Goal: Task Accomplishment & Management: Complete application form

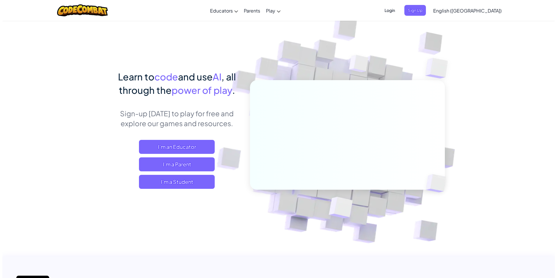
scroll to position [87, 0]
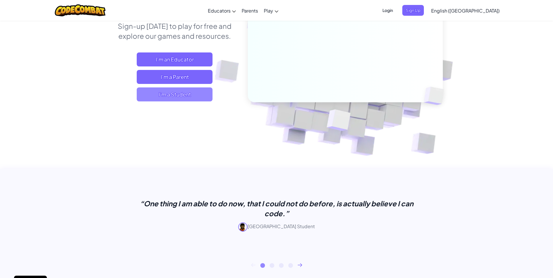
click at [200, 91] on span "I'm a Student" at bounding box center [175, 94] width 76 height 14
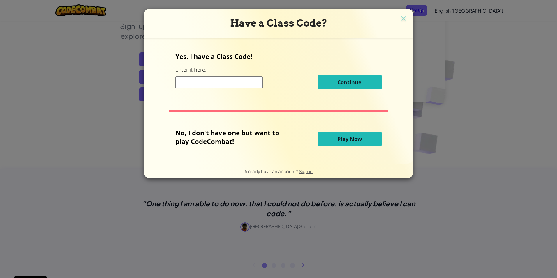
click at [357, 139] on span "Play Now" at bounding box center [349, 139] width 24 height 7
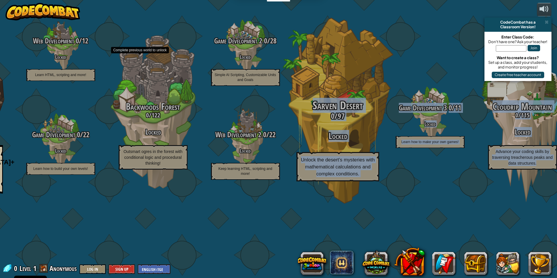
drag, startPoint x: 524, startPoint y: 107, endPoint x: 345, endPoint y: 113, distance: 179.4
click at [344, 113] on div "CodeCombat Junior 0 / 172 Play Ages [DEMOGRAPHIC_DATA] Blocks or simple text co…" at bounding box center [193, 139] width 727 height 278
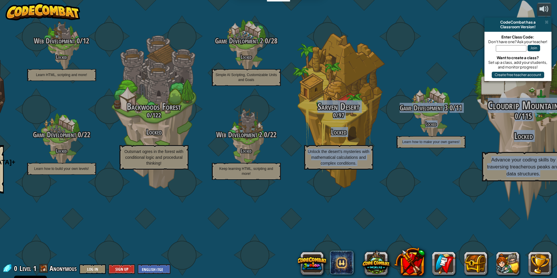
click at [473, 77] on div "Cloudrip Mountain 0 / 115 Locked Advance your coding skills by traversing treac…" at bounding box center [523, 111] width 111 height 222
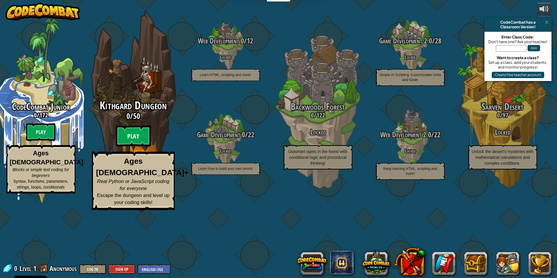
click at [140, 147] on btn "Play" at bounding box center [133, 136] width 35 height 21
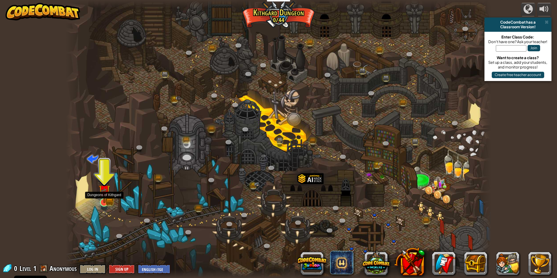
click at [100, 197] on img at bounding box center [104, 190] width 11 height 25
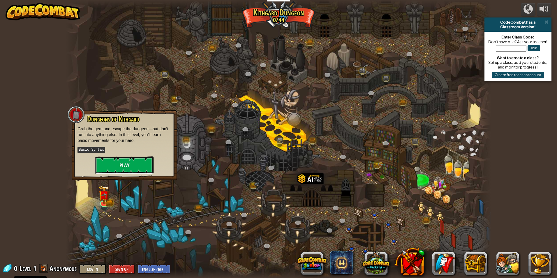
click at [119, 167] on button "Play" at bounding box center [124, 165] width 58 height 17
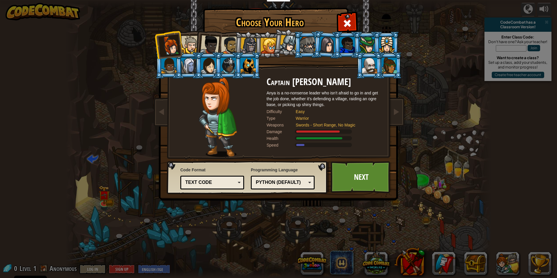
click at [197, 49] on li at bounding box center [208, 43] width 29 height 29
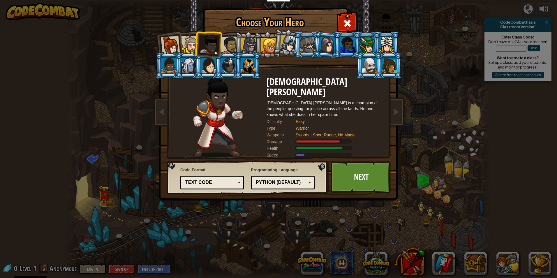
click at [182, 49] on div at bounding box center [190, 45] width 18 height 18
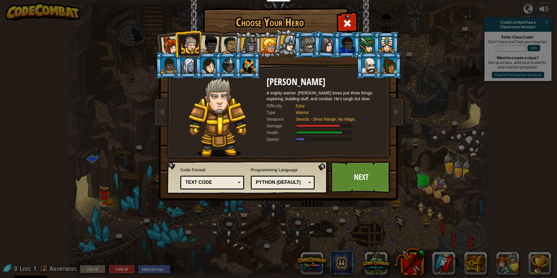
click at [174, 52] on div at bounding box center [170, 45] width 19 height 19
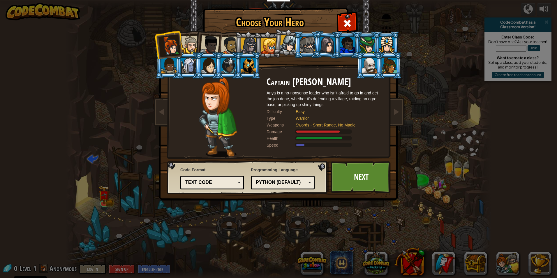
click at [214, 47] on div at bounding box center [209, 44] width 19 height 19
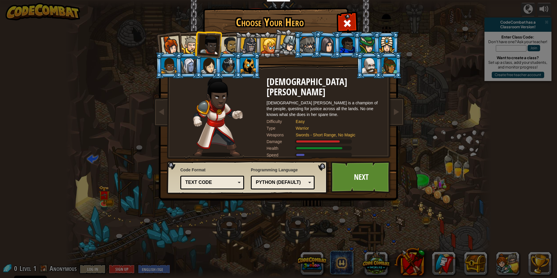
click at [292, 52] on li at bounding box center [287, 42] width 29 height 29
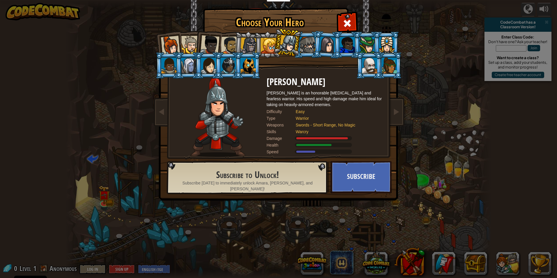
click at [311, 47] on div at bounding box center [307, 45] width 15 height 16
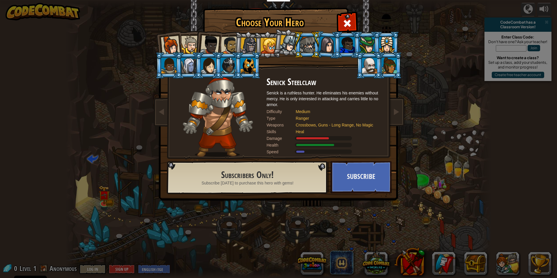
click at [259, 72] on li at bounding box center [248, 65] width 26 height 27
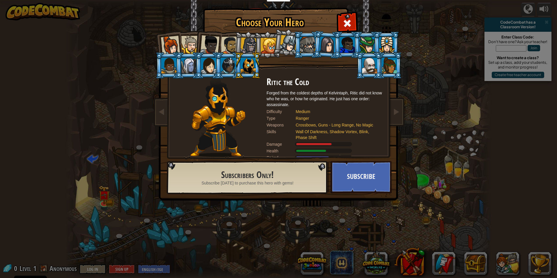
click at [251, 68] on div at bounding box center [248, 66] width 15 height 16
click at [193, 72] on div at bounding box center [188, 66] width 15 height 16
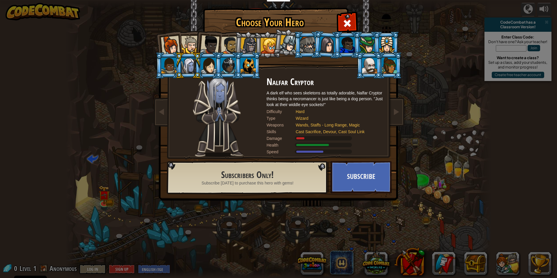
click at [188, 44] on div at bounding box center [190, 45] width 18 height 18
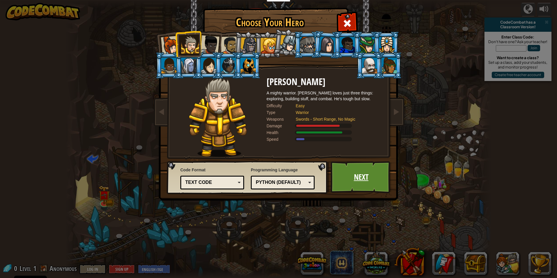
click at [380, 176] on link "Next" at bounding box center [361, 177] width 61 height 32
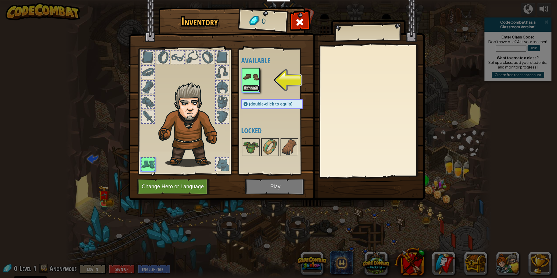
click at [256, 87] on button "Equip" at bounding box center [251, 88] width 16 height 6
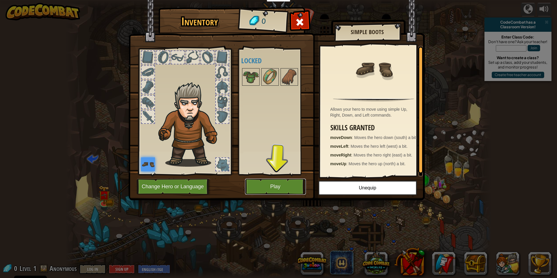
click at [295, 193] on button "Play" at bounding box center [275, 187] width 61 height 16
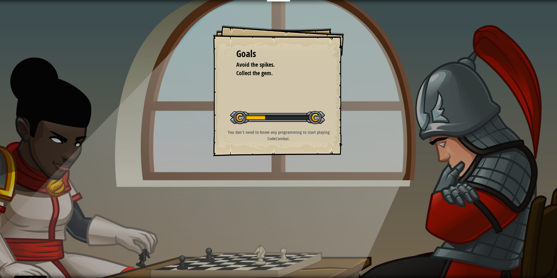
click at [241, 139] on p "You don't need to know any programming to start playing CodeCombat." at bounding box center [278, 135] width 117 height 13
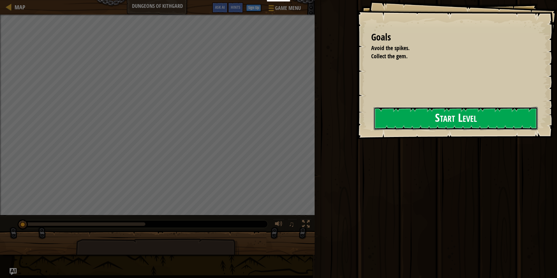
click at [401, 121] on button "Start Level" at bounding box center [456, 118] width 164 height 23
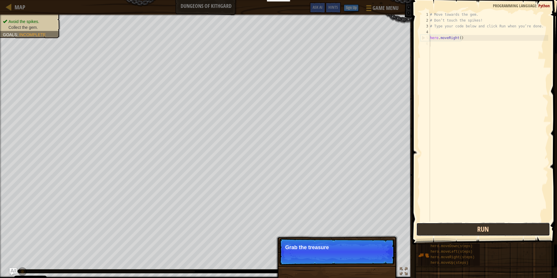
click at [504, 235] on button "Run" at bounding box center [483, 229] width 134 height 13
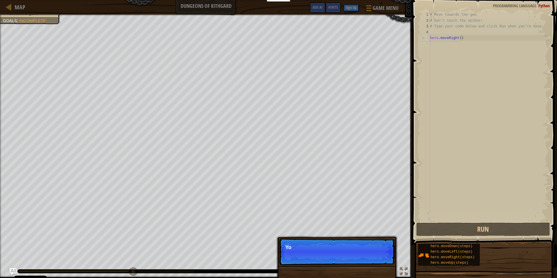
scroll to position [3, 0]
click at [378, 259] on p "Skip (esc) Continue You can use th" at bounding box center [337, 251] width 116 height 27
click at [376, 256] on button "Continue" at bounding box center [378, 256] width 24 height 8
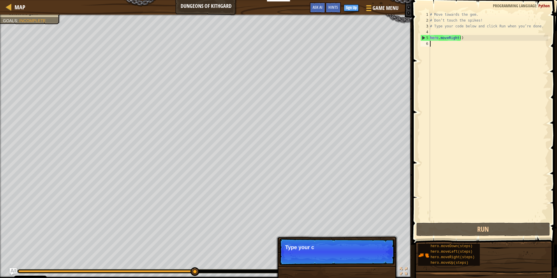
click at [373, 252] on p "Skip (esc) Continue Type your c" at bounding box center [337, 251] width 116 height 27
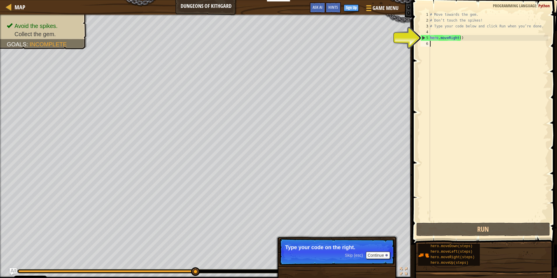
click at [481, 46] on div "# Move towards the gem. # Don’t touch the spikes! # Type your code below and cl…" at bounding box center [488, 122] width 119 height 221
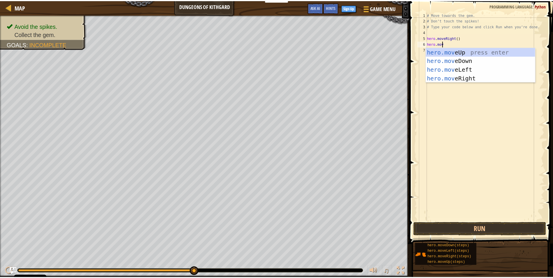
scroll to position [3, 1]
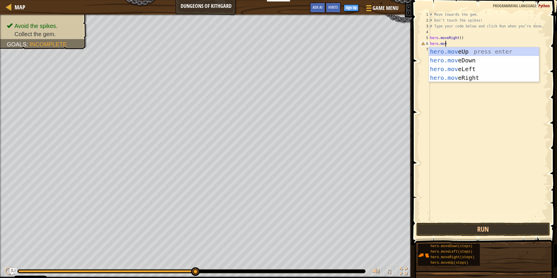
type textarea "hero.move"
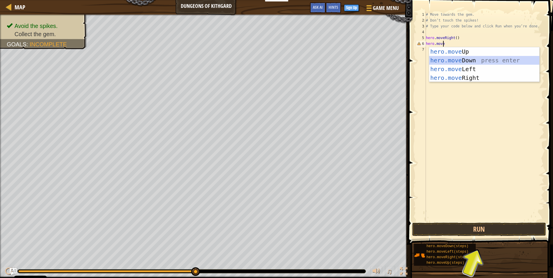
click at [473, 59] on div "hero.move Up press enter hero.move Down press enter hero.move Left press enter …" at bounding box center [484, 73] width 110 height 52
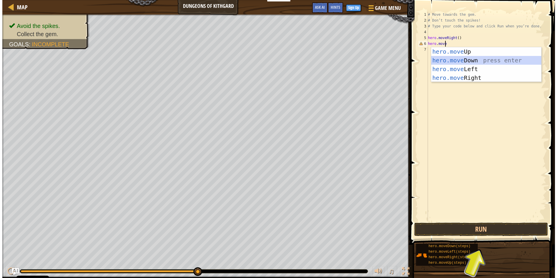
scroll to position [3, 0]
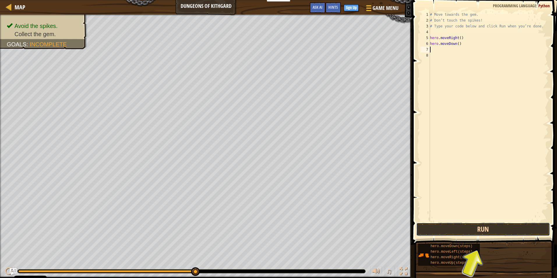
click at [437, 231] on button "Run" at bounding box center [483, 229] width 134 height 13
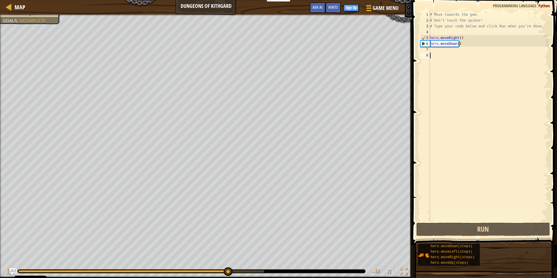
click at [435, 57] on div "# Move towards the gem. # Don’t touch the spikes! # Type your code below and cl…" at bounding box center [488, 122] width 119 height 221
click at [435, 53] on div "# Move towards the gem. # Don’t touch the spikes! # Type your code below and cl…" at bounding box center [488, 122] width 119 height 221
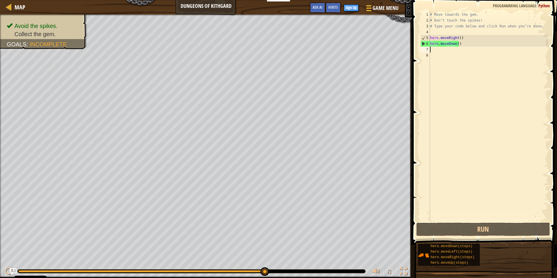
click at [432, 50] on div "# Move towards the gem. # Don’t touch the spikes! # Type your code below and cl…" at bounding box center [488, 122] width 119 height 221
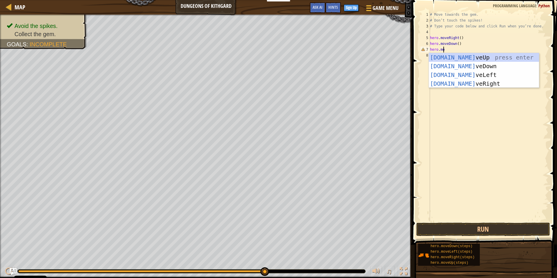
scroll to position [3, 1]
type textarea "hero.move"
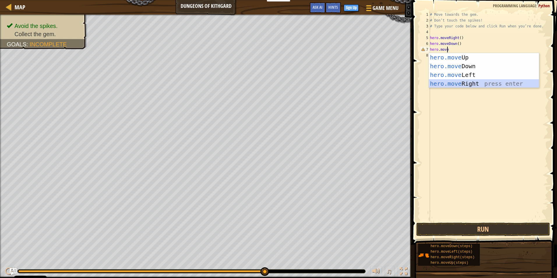
click at [472, 81] on div "hero.move Up press enter hero.move Down press enter hero.move Left press enter …" at bounding box center [484, 79] width 110 height 52
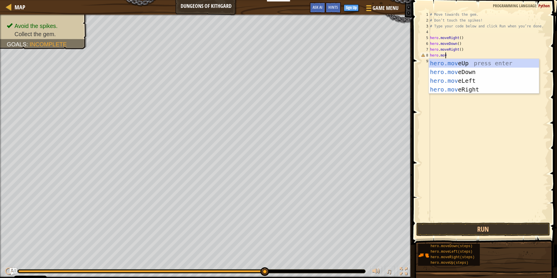
scroll to position [3, 0]
type textarea "h"
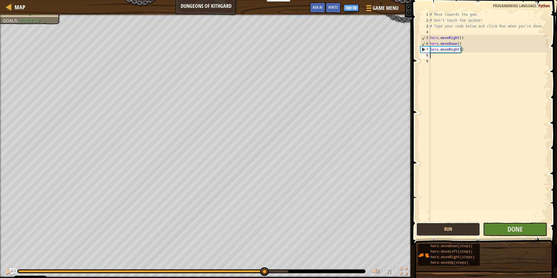
click at [456, 227] on button "Run" at bounding box center [448, 229] width 64 height 13
click at [497, 227] on button "Done" at bounding box center [515, 229] width 64 height 13
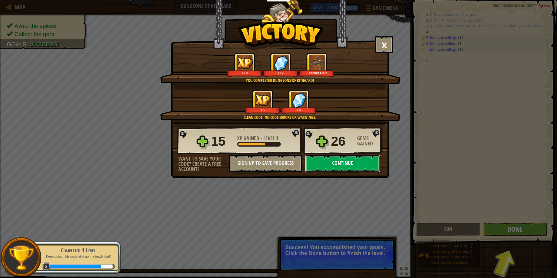
click at [341, 162] on button "Continue" at bounding box center [342, 163] width 75 height 17
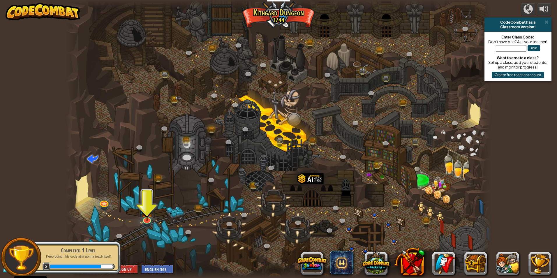
click at [140, 224] on div at bounding box center [279, 139] width 426 height 278
click at [145, 222] on link at bounding box center [147, 218] width 12 height 12
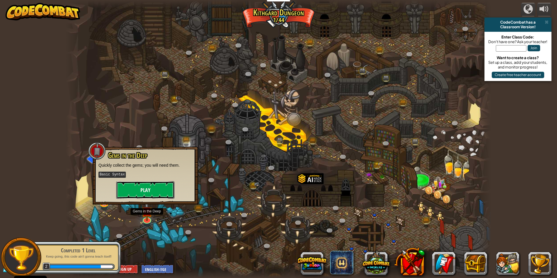
click at [153, 193] on button "Play" at bounding box center [145, 189] width 58 height 17
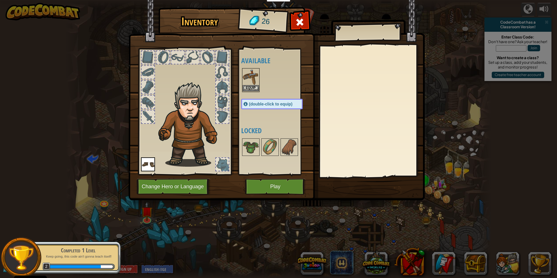
click at [257, 83] on img at bounding box center [251, 77] width 16 height 16
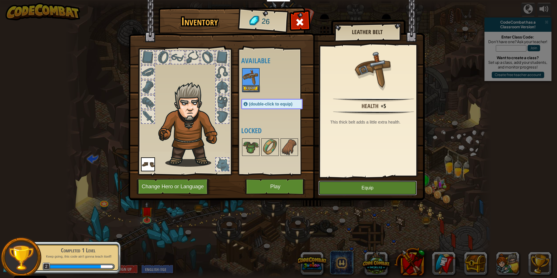
click at [364, 187] on button "Equip" at bounding box center [368, 188] width 99 height 15
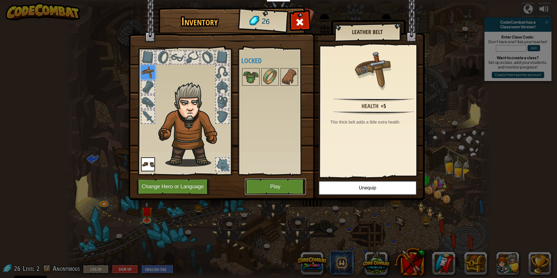
click at [284, 190] on button "Play" at bounding box center [275, 187] width 61 height 16
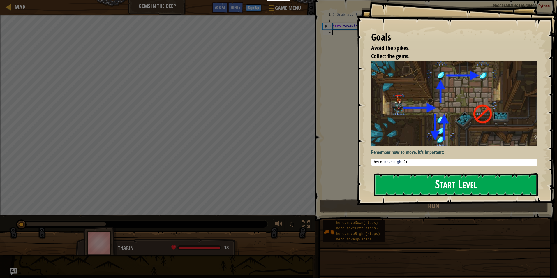
click at [441, 185] on button "Start Level" at bounding box center [456, 184] width 164 height 23
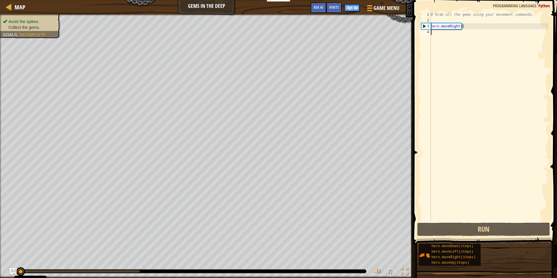
click at [459, 24] on div "# Grab all the gems using your movement commands. hero . moveRight ( )" at bounding box center [489, 122] width 119 height 221
type textarea "hero.moveRight(2)"
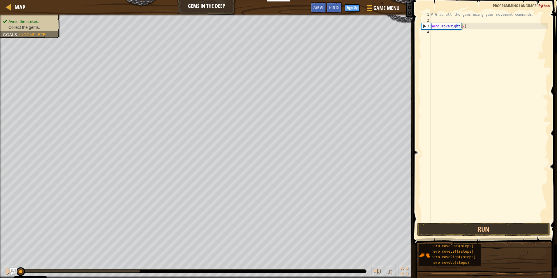
scroll to position [3, 2]
click at [442, 40] on div "# Grab all the gems using your movement commands. hero . moveRight ( 2 )" at bounding box center [489, 122] width 119 height 221
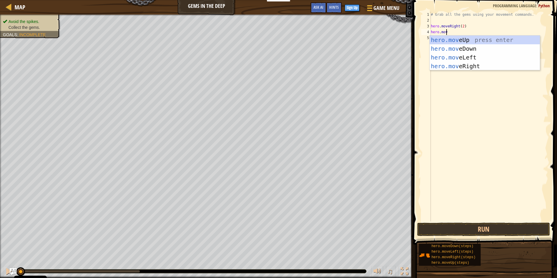
type textarea "hero.move"
click at [466, 39] on div "hero.move Up press enter hero.move Down press enter hero.move Left press enter …" at bounding box center [485, 62] width 110 height 52
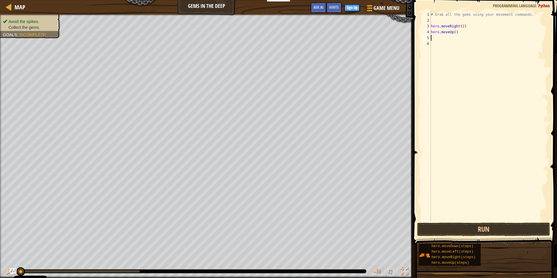
scroll to position [3, 0]
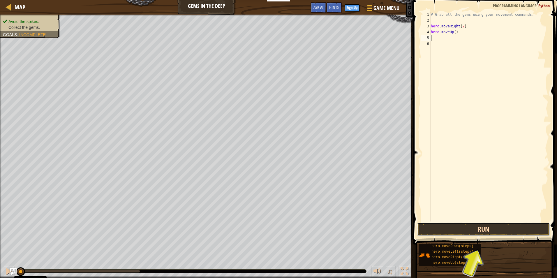
click at [490, 231] on button "Run" at bounding box center [483, 229] width 133 height 13
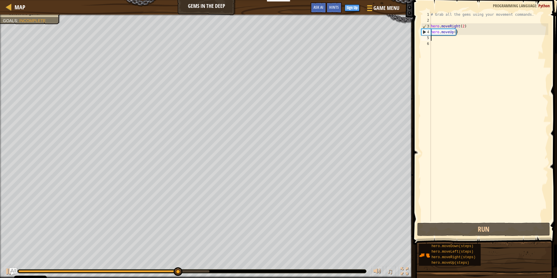
click at [436, 38] on div "# Grab all the gems using your movement commands. hero . moveRight ( 2 ) hero .…" at bounding box center [489, 122] width 119 height 221
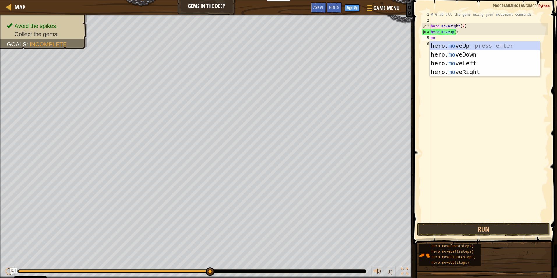
type textarea "m"
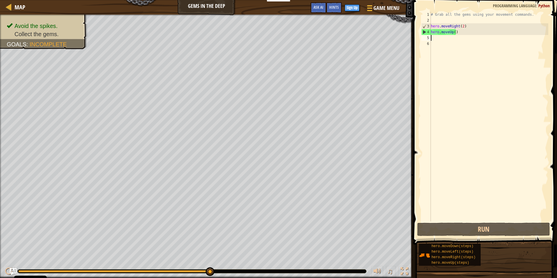
type textarea "m"
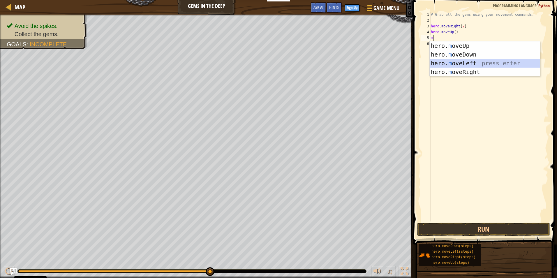
click at [467, 64] on div "hero. m oveUp press enter hero. m oveDown press enter hero. m oveLeft press ent…" at bounding box center [485, 67] width 110 height 52
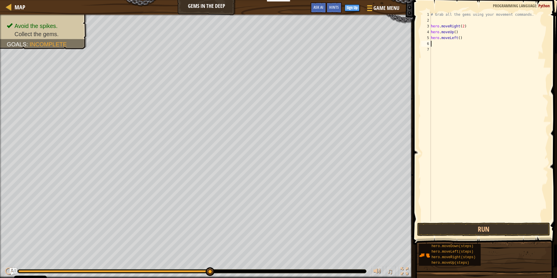
click at [441, 44] on div "# Grab all the gems using your movement commands. hero . moveRight ( 2 ) hero .…" at bounding box center [489, 122] width 119 height 221
type textarea "d"
click at [474, 50] on div "hero.[PERSON_NAME] own press enter" at bounding box center [485, 60] width 110 height 26
click at [457, 45] on div "# Grab all the gems using your movement commands. hero . moveRight ( 2 ) hero .…" at bounding box center [489, 122] width 119 height 221
click at [458, 43] on div "# Grab all the gems using your movement commands. hero . moveRight ( 2 ) hero .…" at bounding box center [489, 122] width 119 height 221
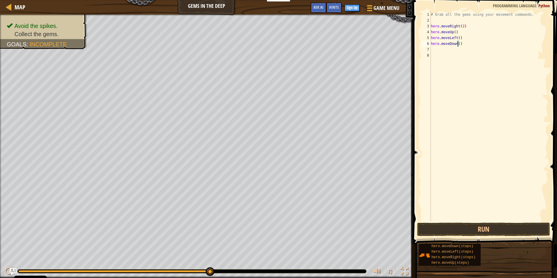
scroll to position [3, 2]
type textarea "hero.moveDown(6)"
click at [497, 236] on span at bounding box center [486, 114] width 149 height 262
click at [488, 231] on button "Run" at bounding box center [483, 229] width 133 height 13
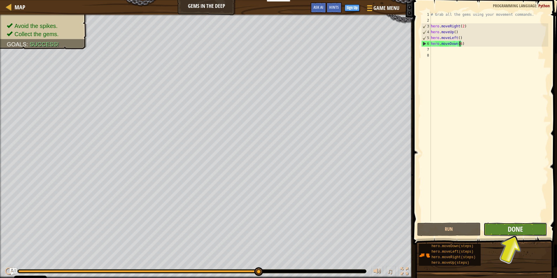
click at [509, 231] on span "Done" at bounding box center [515, 228] width 15 height 9
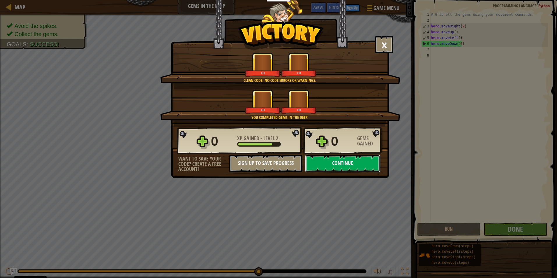
click at [355, 166] on button "Continue" at bounding box center [342, 163] width 75 height 17
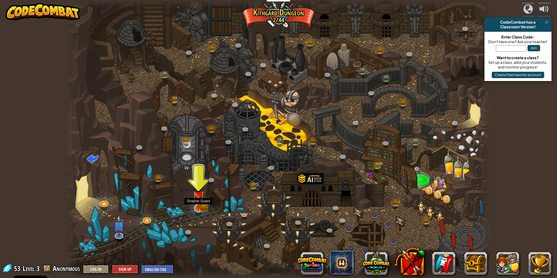
click at [204, 211] on img at bounding box center [204, 207] width 8 height 8
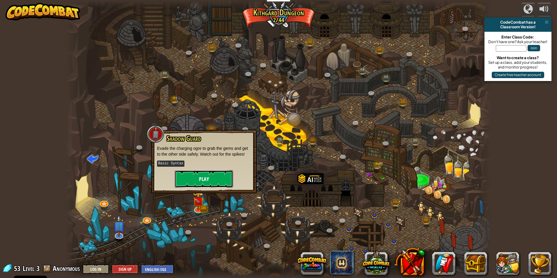
click at [204, 180] on button "Play" at bounding box center [204, 178] width 58 height 17
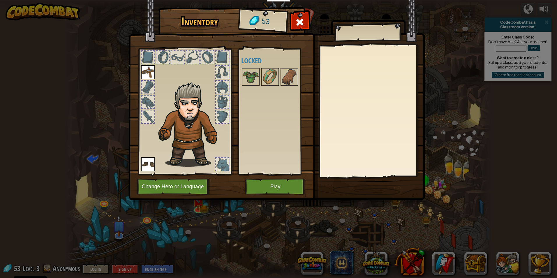
click at [198, 151] on img at bounding box center [191, 124] width 71 height 85
click at [222, 163] on div at bounding box center [222, 164] width 13 height 13
click at [225, 166] on div at bounding box center [222, 164] width 13 height 13
click at [277, 186] on button "Play" at bounding box center [275, 187] width 61 height 16
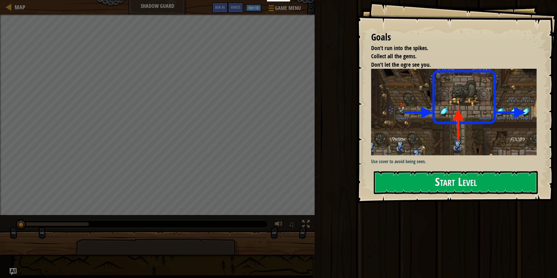
click at [439, 184] on button "Start Level" at bounding box center [456, 182] width 164 height 23
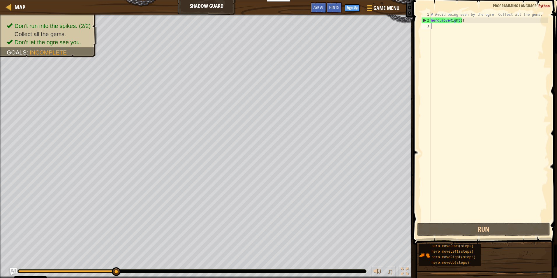
type textarea "u"
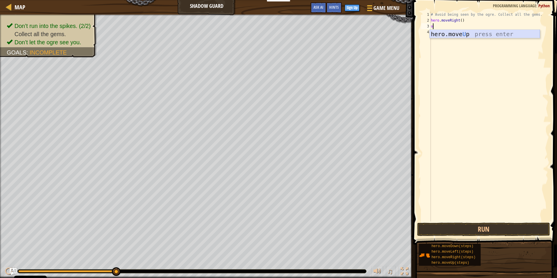
click at [468, 34] on div "hero.move U p press enter" at bounding box center [485, 43] width 110 height 26
type textarea "r"
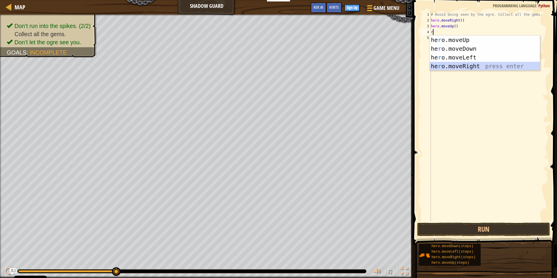
click at [457, 64] on div "he r o.moveUp press enter he r o.moveDown press enter he r o.moveLeft press ent…" at bounding box center [485, 62] width 110 height 52
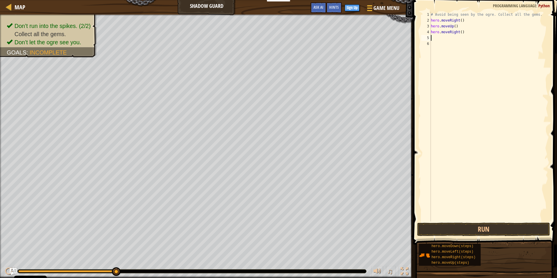
type textarea "d"
click at [484, 44] on div "hero.[PERSON_NAME] own press enter" at bounding box center [485, 54] width 110 height 26
type textarea "r"
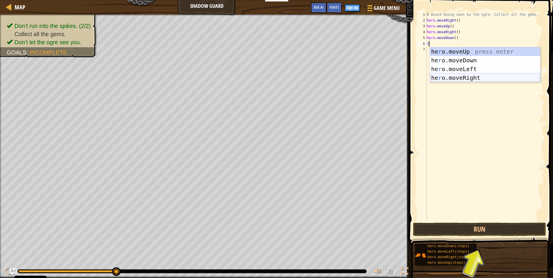
click at [466, 81] on div "he r o.moveUp press enter he r o.moveDown press enter he r o.moveLeft press ent…" at bounding box center [485, 73] width 110 height 52
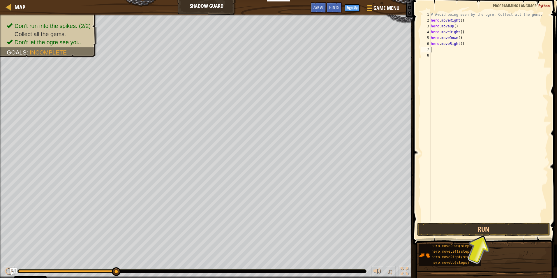
click at [456, 43] on div "# Avoid being seen by the ogre. Collect all the gems. hero . moveRight ( ) hero…" at bounding box center [489, 122] width 119 height 221
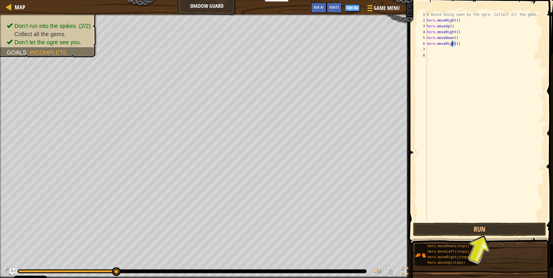
click at [456, 43] on div "# Avoid being seen by the ogre. Collect all the gems. hero . moveRight ( ) hero…" at bounding box center [485, 122] width 119 height 221
click at [460, 45] on div "# Avoid being seen by the ogre. Collect all the gems. hero . moveRight ( ) hero…" at bounding box center [485, 122] width 119 height 221
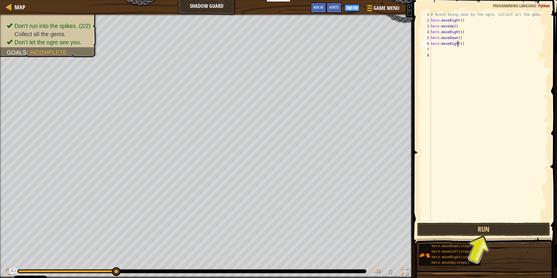
click at [459, 45] on div "# Avoid being seen by the ogre. Collect all the gems. hero . moveRight ( ) hero…" at bounding box center [489, 122] width 119 height 221
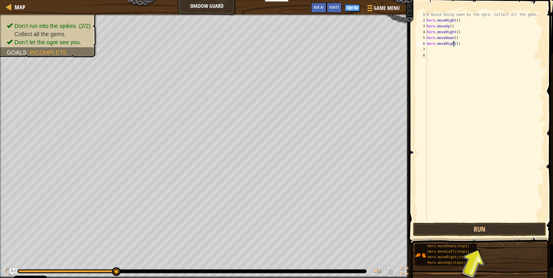
click at [459, 45] on div "# Avoid being seen by the ogre. Collect all the gems. hero . moveRight ( ) hero…" at bounding box center [485, 122] width 119 height 221
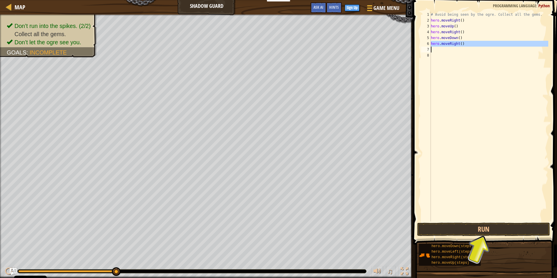
click at [459, 45] on div "# Avoid being seen by the ogre. Collect all the gems. hero . moveRight ( ) hero…" at bounding box center [489, 122] width 119 height 221
type textarea "hero.moveRight()"
click at [459, 45] on div "# Avoid being seen by the ogre. Collect all the gems. hero . moveRight ( ) hero…" at bounding box center [489, 122] width 119 height 221
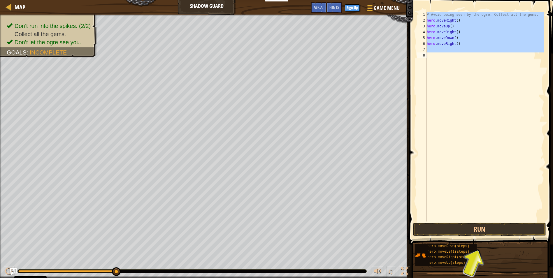
click at [464, 82] on div "# Avoid being seen by the ogre. Collect all the gems. hero . moveRight ( ) hero…" at bounding box center [485, 117] width 119 height 210
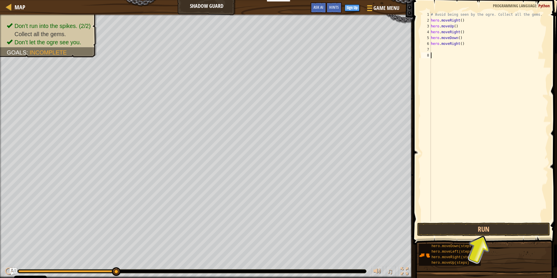
click at [458, 43] on div "# Avoid being seen by the ogre. Collect all the gems. hero . moveRight ( ) hero…" at bounding box center [489, 122] width 119 height 221
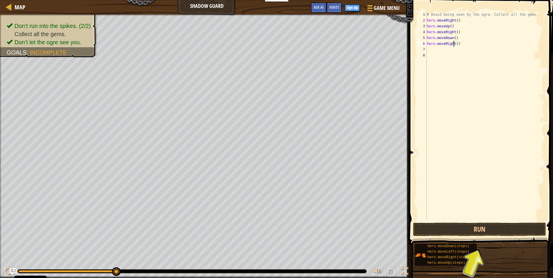
click at [458, 43] on div "# Avoid being seen by the ogre. Collect all the gems. hero . moveRight ( ) hero…" at bounding box center [485, 122] width 119 height 221
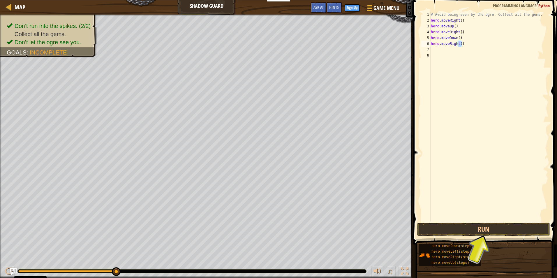
click at [458, 43] on div "# Avoid being seen by the ogre. Collect all the gems. hero . moveRight ( ) hero…" at bounding box center [489, 122] width 119 height 221
type textarea "hero.moveRight()"
click at [458, 43] on div "# Avoid being seen by the ogre. Collect all the gems. hero . moveRight ( ) hero…" at bounding box center [489, 122] width 119 height 221
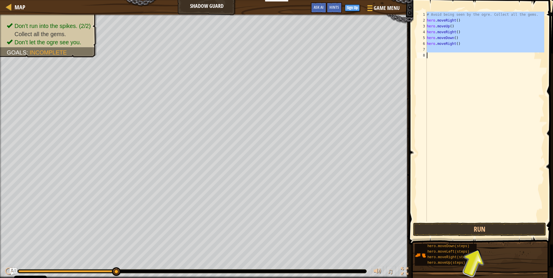
click at [448, 78] on div "# Avoid being seen by the ogre. Collect all the gems. hero . moveRight ( ) hero…" at bounding box center [485, 117] width 119 height 210
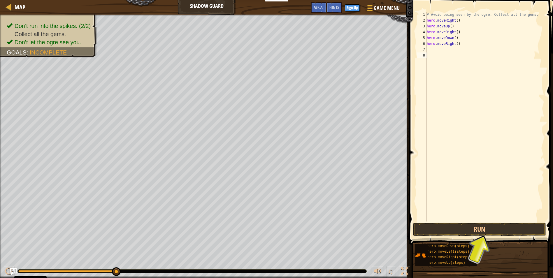
click at [456, 41] on div "# Avoid being seen by the ogre. Collect all the gems. hero . moveRight ( ) hero…" at bounding box center [485, 122] width 119 height 221
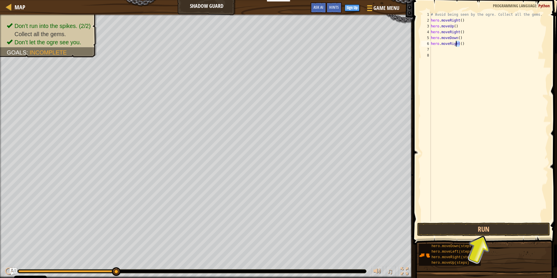
click at [457, 41] on div "# Avoid being seen by the ogre. Collect all the gems. hero . moveRight ( ) hero…" at bounding box center [489, 117] width 119 height 210
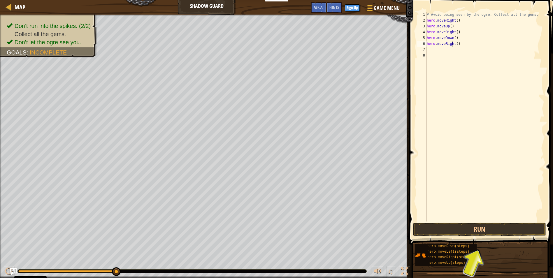
click at [459, 42] on div "# Avoid being seen by the ogre. Collect all the gems. hero . moveRight ( ) hero…" at bounding box center [485, 122] width 119 height 221
click at [458, 41] on div "# Avoid being seen by the ogre. Collect all the gems. hero . moveRight ( ) hero…" at bounding box center [485, 122] width 119 height 221
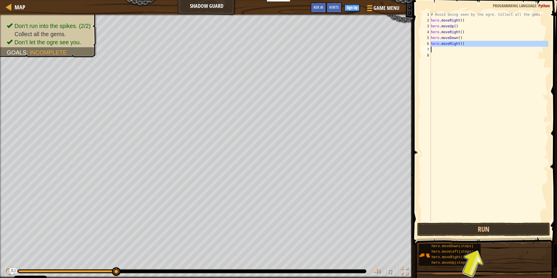
click at [458, 41] on div "# Avoid being seen by the ogre. Collect all the gems. hero . moveRight ( ) hero…" at bounding box center [489, 122] width 119 height 221
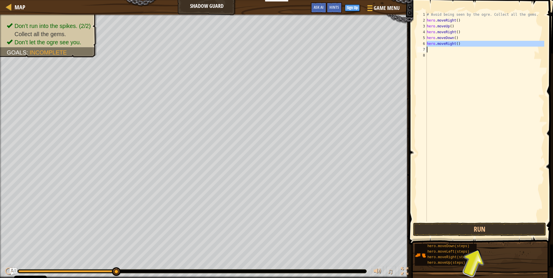
click at [464, 43] on div "# Avoid being seen by the ogre. Collect all the gems. hero . moveRight ( ) hero…" at bounding box center [485, 117] width 119 height 210
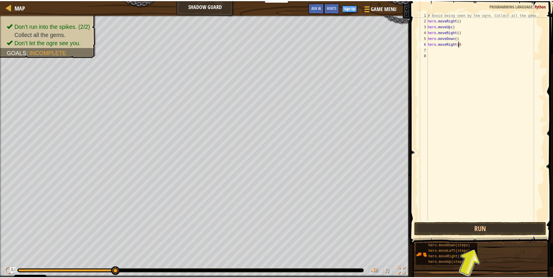
scroll to position [3, 2]
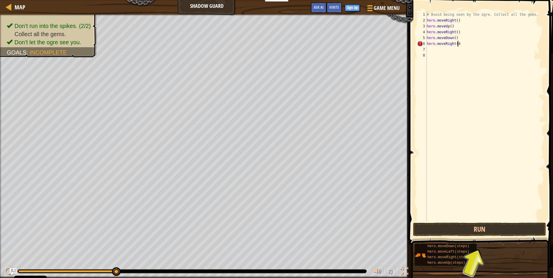
type textarea "hero.moveRight(4)"
click at [432, 51] on div "# Avoid being seen by the ogre. Collect all the gems. hero . moveRight ( ) hero…" at bounding box center [485, 122] width 119 height 221
type textarea "LE"
click at [448, 59] on div "hero.move Le ft press enter" at bounding box center [481, 66] width 110 height 26
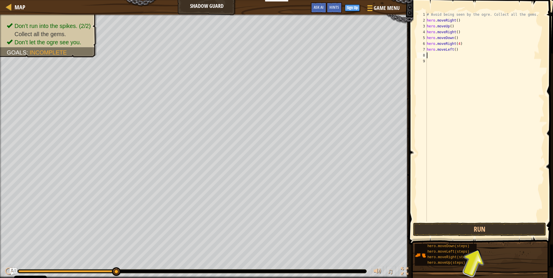
click at [472, 53] on div "# Avoid being seen by the ogre. Collect all the gems. hero . moveRight ( ) hero…" at bounding box center [485, 122] width 119 height 221
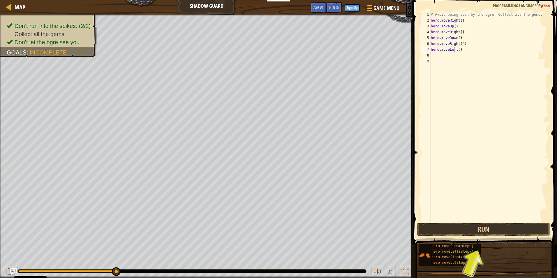
click at [455, 48] on div "# Avoid being seen by the ogre. Collect all the gems. hero . moveRight ( ) hero…" at bounding box center [489, 122] width 119 height 221
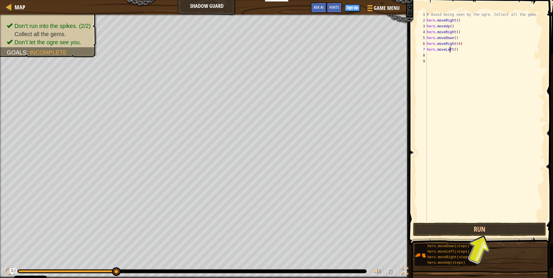
click at [455, 48] on div "# Avoid being seen by the ogre. Collect all the gems. hero . moveRight ( ) hero…" at bounding box center [485, 122] width 119 height 221
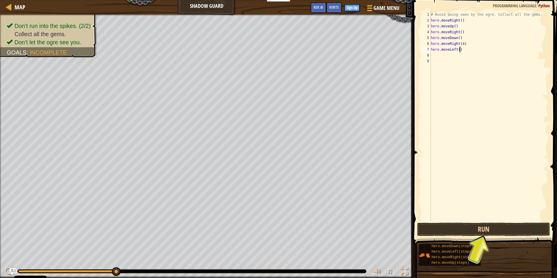
click at [455, 48] on div "# Avoid being seen by the ogre. Collect all the gems. hero . moveRight ( ) hero…" at bounding box center [489, 122] width 119 height 221
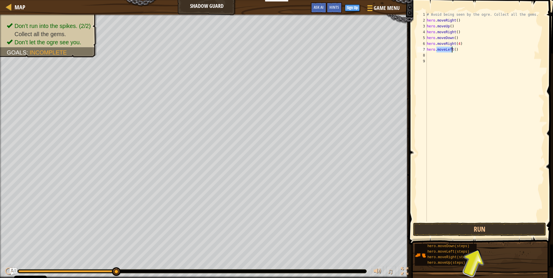
click at [456, 48] on div "# Avoid being seen by the ogre. Collect all the gems. hero . moveRight ( ) hero…" at bounding box center [485, 122] width 119 height 221
type textarea "hero.moveLeft()"
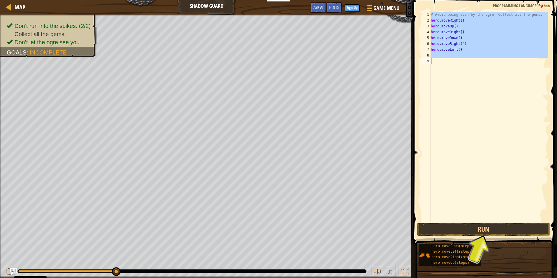
click at [456, 48] on div "# Avoid being seen by the ogre. Collect all the gems. hero . moveRight ( ) hero…" at bounding box center [489, 122] width 119 height 221
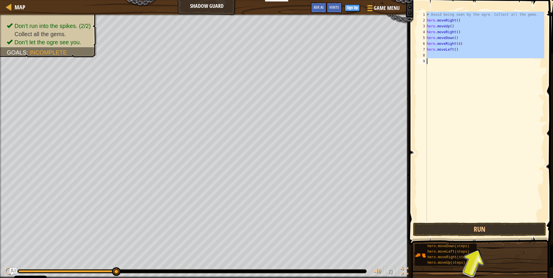
click at [463, 51] on div "# Avoid being seen by the ogre. Collect all the gems. hero . moveRight ( ) hero…" at bounding box center [485, 117] width 119 height 210
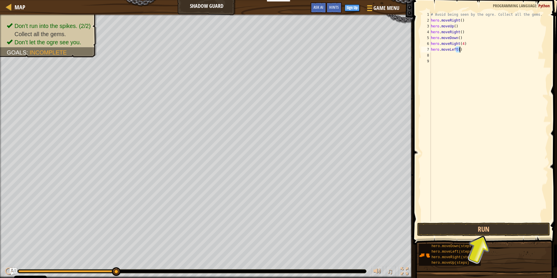
click at [463, 51] on div "# Avoid being seen by the ogre. Collect all the gems. hero . moveRight ( ) hero…" at bounding box center [489, 122] width 119 height 221
type textarea "h"
click at [505, 229] on button "Run" at bounding box center [483, 229] width 133 height 13
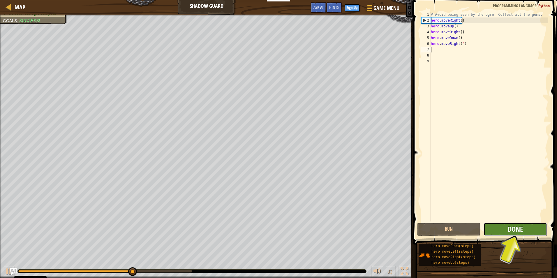
click at [509, 233] on span "Done" at bounding box center [515, 228] width 15 height 9
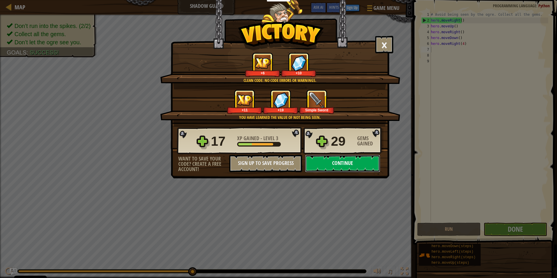
click at [337, 164] on button "Continue" at bounding box center [342, 163] width 75 height 17
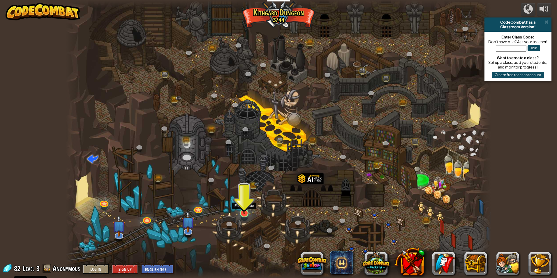
click at [248, 210] on img at bounding box center [244, 201] width 11 height 26
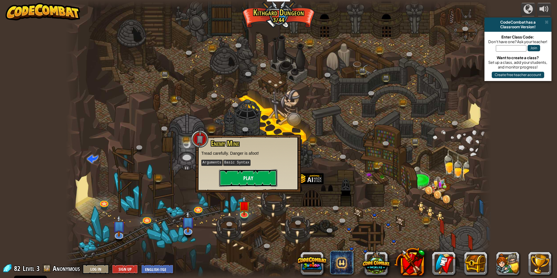
click at [252, 180] on button "Play" at bounding box center [248, 177] width 58 height 17
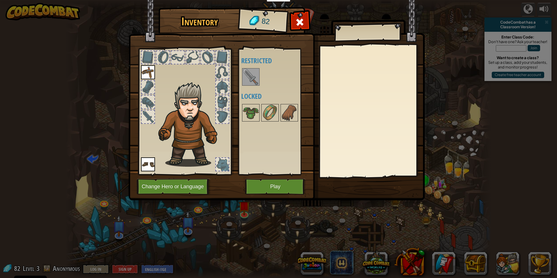
click at [249, 80] on img at bounding box center [251, 77] width 16 height 16
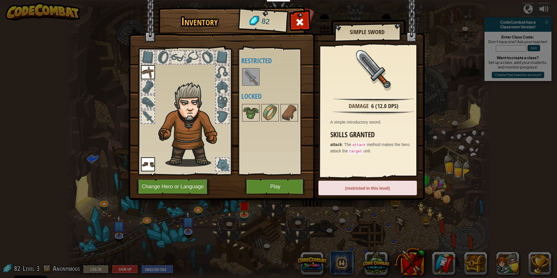
click at [245, 95] on h4 "Locked" at bounding box center [277, 96] width 73 height 8
click at [256, 83] on img at bounding box center [251, 77] width 16 height 16
click at [280, 196] on img at bounding box center [277, 95] width 296 height 212
click at [275, 193] on button "Play" at bounding box center [275, 187] width 61 height 16
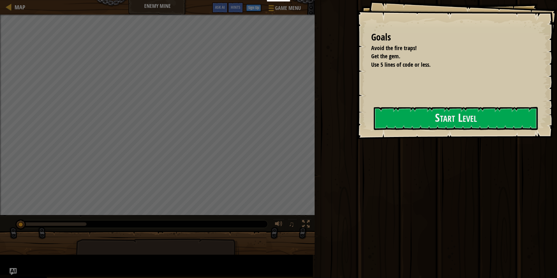
click at [347, 146] on div "Educators Create Free Account School & District Solutions Teacher Toolkit Previ…" at bounding box center [278, 139] width 557 height 278
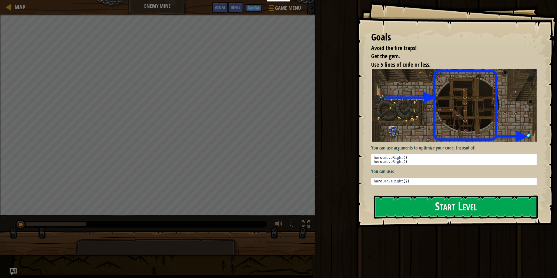
click at [482, 127] on div "Goals Avoid the fire traps! Get the gem. Use 5 lines of code or less. You can u…" at bounding box center [457, 114] width 201 height 228
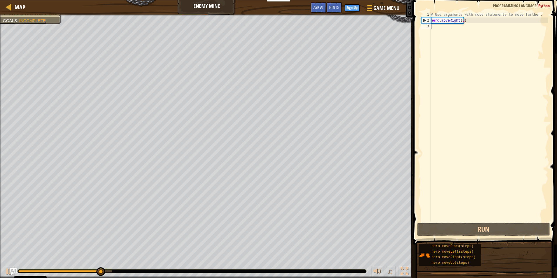
click at [461, 20] on div "# Use arguments with move statements to move farther. hero . moveRight ( 3 )" at bounding box center [489, 122] width 119 height 221
type textarea "hero.moveRight(3)"
click at [461, 20] on div "# Use arguments with move statements to move farther. hero . moveRight ( 3 )" at bounding box center [489, 122] width 119 height 221
click at [442, 31] on div "# Use arguments with move statements to move farther. hero . moveRight ( 3 )" at bounding box center [489, 122] width 119 height 221
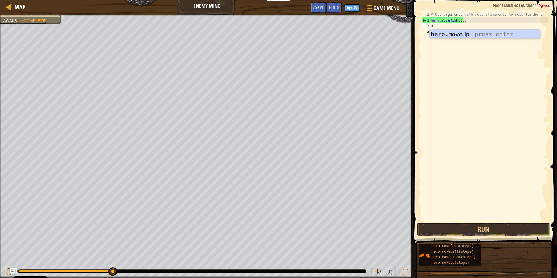
type textarea "up"
click at [445, 33] on div "hero.move Up press enter" at bounding box center [485, 43] width 110 height 26
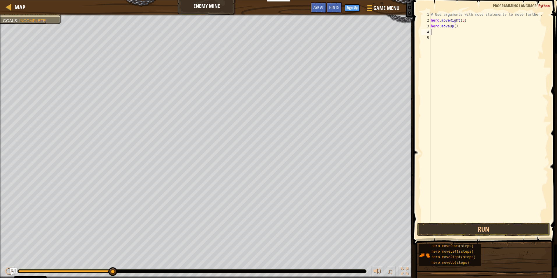
click at [442, 34] on div "# Use arguments with move statements to move farther. hero . moveRight ( 3 ) he…" at bounding box center [489, 122] width 119 height 221
type textarea "r"
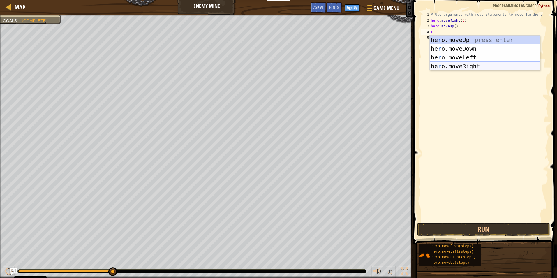
click at [463, 69] on div "he r o.moveUp press enter he r o.moveDown press enter he r o.moveLeft press ent…" at bounding box center [485, 62] width 110 height 52
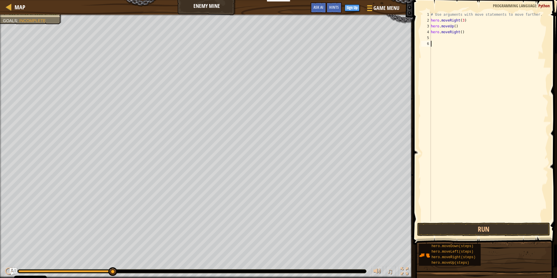
click at [445, 46] on div "# Use arguments with move statements to move farther. hero . moveRight ( 3 ) he…" at bounding box center [489, 122] width 119 height 221
click at [438, 38] on div "# Use arguments with move statements to move farther. hero . moveRight ( 3 ) he…" at bounding box center [489, 122] width 119 height 221
type textarea "d"
click at [454, 44] on div "hero.[PERSON_NAME] own press enter" at bounding box center [485, 54] width 110 height 26
click at [458, 36] on div "# Use arguments with move statements to move farther. hero . moveRight ( 3 ) he…" at bounding box center [489, 122] width 119 height 221
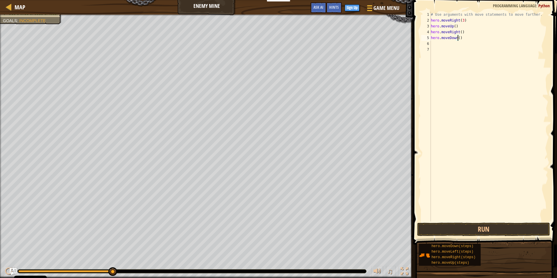
type textarea "hero.moveDown(4)"
click at [451, 50] on div "# Use arguments with move statements to move farther. hero . moveRight ( 3 ) he…" at bounding box center [489, 122] width 119 height 221
click at [442, 44] on div "# Use arguments with move statements to move farther. hero . moveRight ( 3 ) he…" at bounding box center [489, 122] width 119 height 221
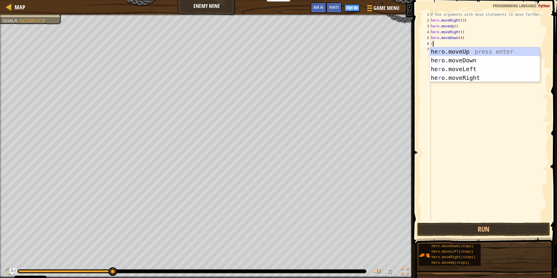
click at [466, 0] on body "Cookie Policy CodeCombat uses a few essential and non-essential cookies. Privac…" at bounding box center [278, 0] width 557 height 0
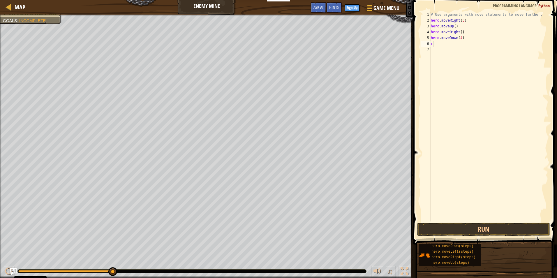
click at [445, 44] on div "# Use arguments with move statements to move farther. hero . moveRight ( 3 ) he…" at bounding box center [489, 122] width 119 height 221
type textarea "ri"
click at [463, 53] on div "hero.move Ri ght press enter" at bounding box center [485, 60] width 110 height 26
click at [458, 41] on div "# Use arguments with move statements to move farther. hero . moveRight ( 3 ) he…" at bounding box center [489, 122] width 119 height 221
click at [461, 41] on div "# Use arguments with move statements to move farther. hero . moveRight ( 3 ) he…" at bounding box center [489, 122] width 119 height 221
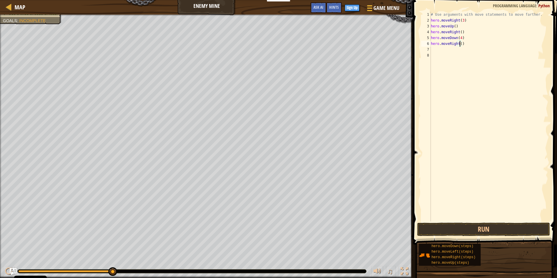
scroll to position [3, 2]
click at [473, 231] on button "Run" at bounding box center [483, 229] width 133 height 13
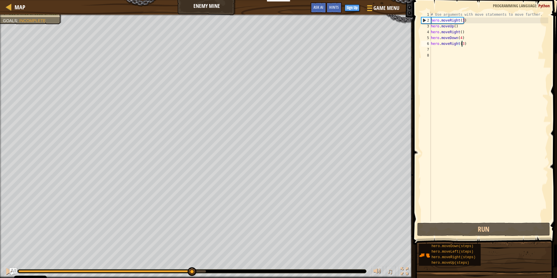
drag, startPoint x: 111, startPoint y: 268, endPoint x: 191, endPoint y: 266, distance: 80.7
click at [191, 266] on div "♫" at bounding box center [206, 269] width 413 height 17
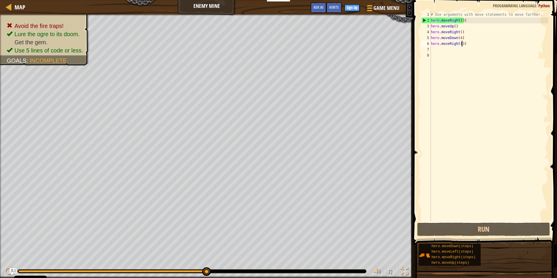
click at [459, 36] on div "# Use arguments with move statements to move farther. hero . moveRight ( 3 ) he…" at bounding box center [489, 122] width 119 height 221
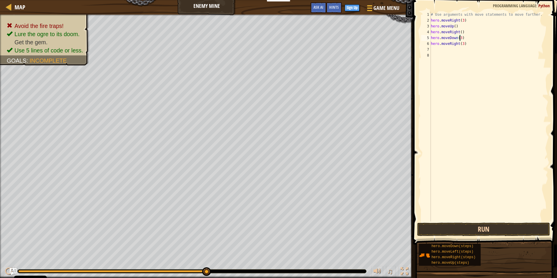
type textarea "hero.moveDown(3)"
click at [527, 227] on button "Run" at bounding box center [483, 229] width 133 height 13
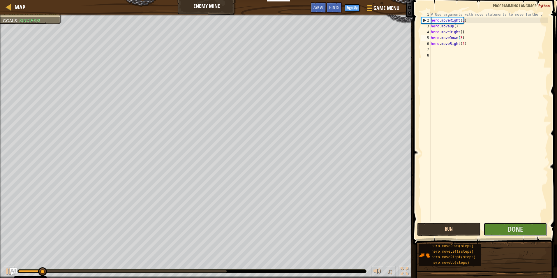
click at [527, 227] on button "Done" at bounding box center [516, 229] width 64 height 13
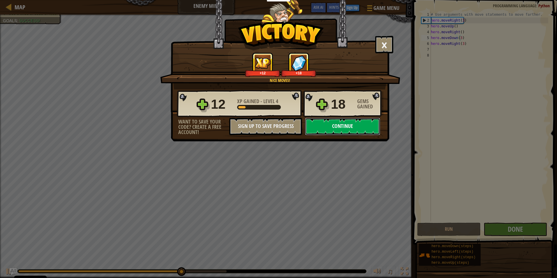
click at [350, 129] on button "Continue" at bounding box center [342, 126] width 75 height 17
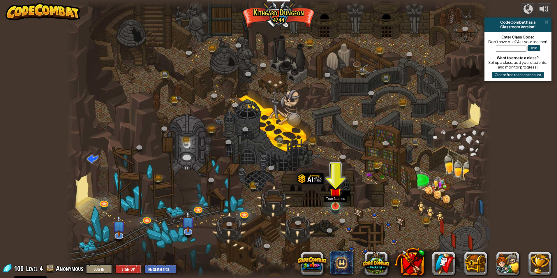
click at [335, 204] on img at bounding box center [335, 194] width 11 height 26
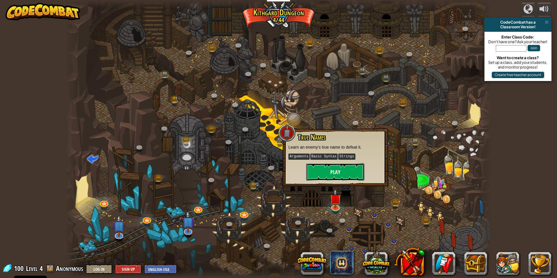
click at [336, 179] on button "Play" at bounding box center [335, 171] width 58 height 17
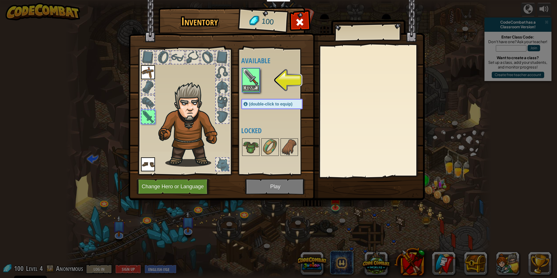
click at [248, 83] on img at bounding box center [251, 77] width 16 height 16
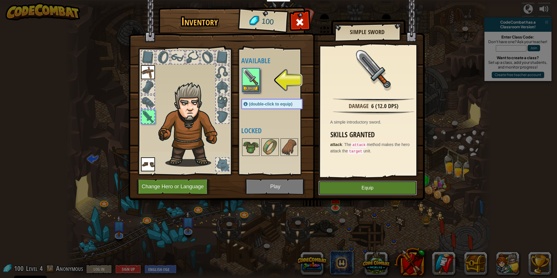
click at [375, 194] on button "Equip" at bounding box center [368, 188] width 99 height 15
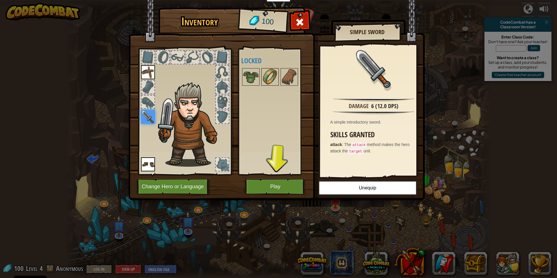
click at [275, 78] on img at bounding box center [270, 77] width 16 height 16
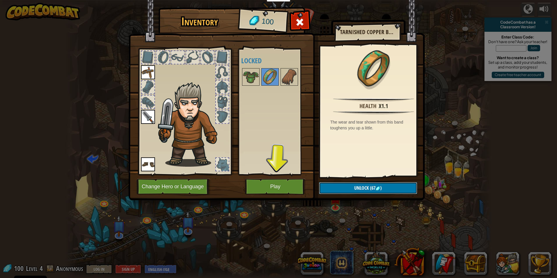
click at [344, 193] on button "Unlock (67 )" at bounding box center [368, 188] width 98 height 12
click at [344, 193] on button "Confirm" at bounding box center [368, 188] width 98 height 12
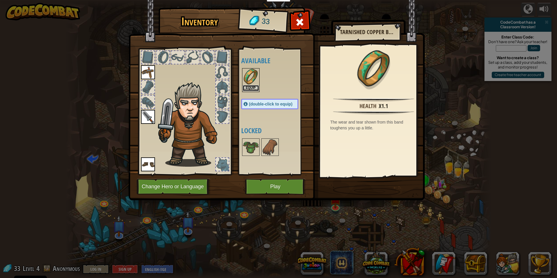
click at [252, 86] on button "Equip" at bounding box center [251, 88] width 16 height 6
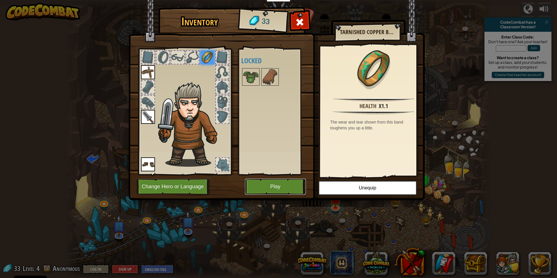
click at [288, 187] on button "Play" at bounding box center [275, 187] width 61 height 16
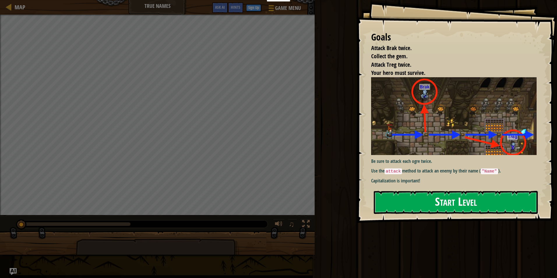
click at [446, 208] on button "Start Level" at bounding box center [456, 202] width 164 height 23
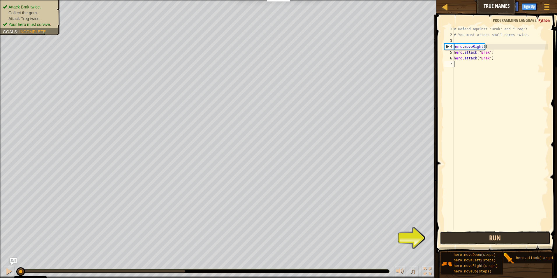
click at [496, 240] on button "Run" at bounding box center [495, 237] width 111 height 13
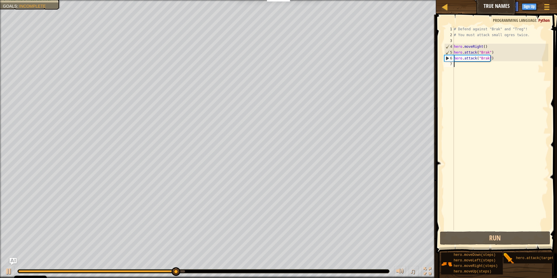
click at [459, 68] on div "# Defend against "Brak" and "Treg"! # You must attack small ogres twice. hero .…" at bounding box center [501, 134] width 96 height 216
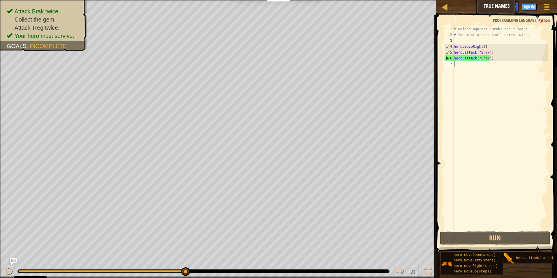
click at [466, 67] on div "# Defend against "Brak" and "Treg"! # You must attack small ogres twice. hero .…" at bounding box center [501, 134] width 96 height 216
click at [493, 59] on div "# Defend against "Brak" and "Treg"! # You must attack small ogres twice. hero .…" at bounding box center [501, 134] width 96 height 216
type textarea "h"
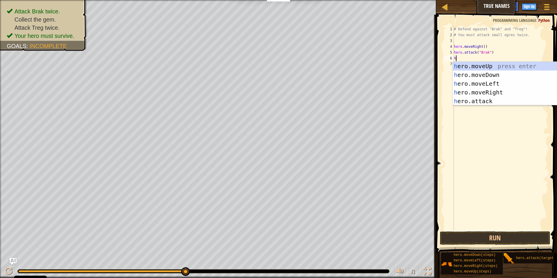
scroll to position [3, 0]
click at [481, 99] on div "her o.moveUp press enter her o.moveDown press enter her o.moveLeft press enter …" at bounding box center [502, 92] width 110 height 61
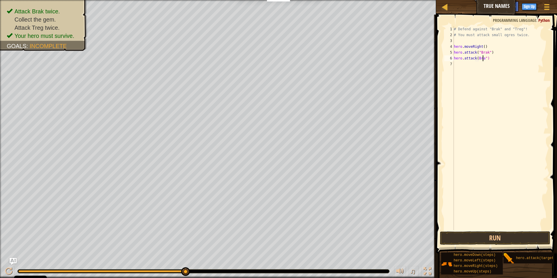
scroll to position [3, 2]
type textarea "hero.attack(Brak")"
click at [477, 58] on div "# Defend against "Brak" and "Treg"! # You must attack small ogres twice. hero .…" at bounding box center [501, 134] width 96 height 216
type textarea "hero.attack("Brak")"
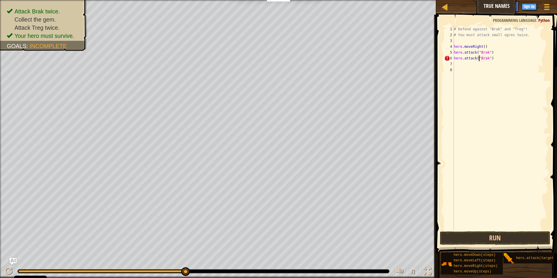
scroll to position [3, 2]
click at [461, 62] on div "# Defend against "Brak" and "Treg"! # You must attack small ogres twice. hero .…" at bounding box center [501, 134] width 96 height 216
type textarea "r"
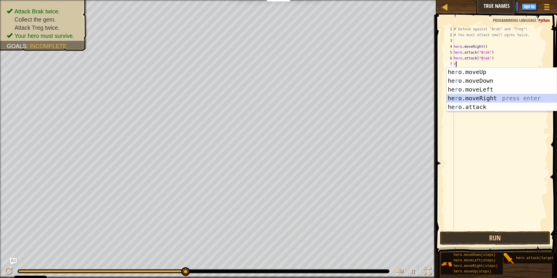
click at [496, 99] on div "he r o.moveUp press enter he r o.moveDown press enter he r o.moveLeft press ent…" at bounding box center [502, 98] width 110 height 61
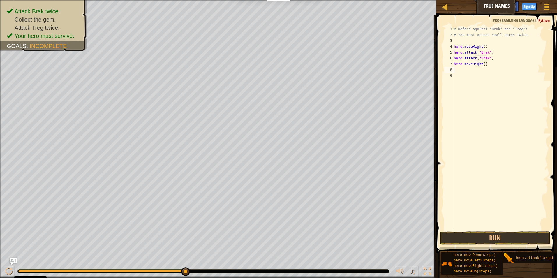
click at [483, 66] on div "# Defend against "Brak" and "Treg"! # You must attack small ogres twice. hero .…" at bounding box center [501, 134] width 96 height 216
click at [481, 243] on button "Run" at bounding box center [495, 237] width 111 height 13
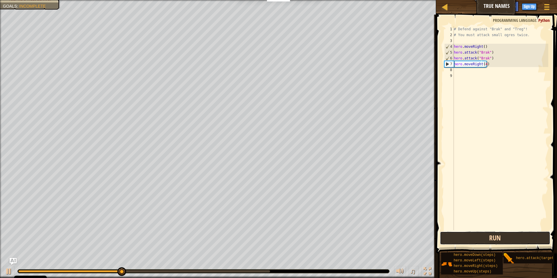
click at [475, 239] on button "Run" at bounding box center [495, 237] width 111 height 13
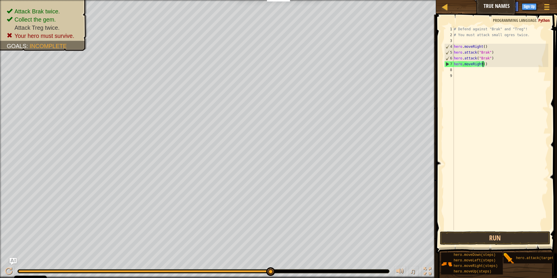
type textarea "hero.moveRight(3)"
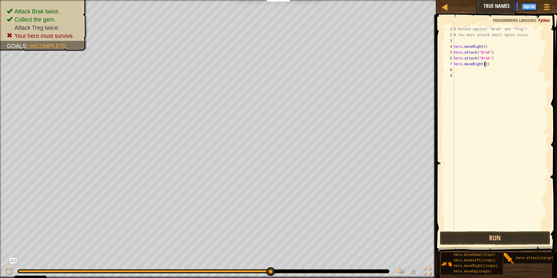
click at [466, 75] on div "# Defend against "Brak" and "Treg"! # You must attack small ogres twice. hero .…" at bounding box center [501, 134] width 96 height 216
click at [464, 70] on div "# Defend against "Brak" and "Treg"! # You must attack small ogres twice. hero .…" at bounding box center [501, 134] width 96 height 216
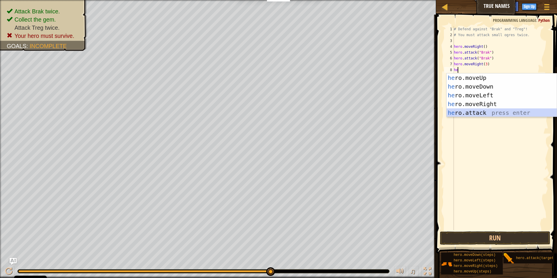
click at [473, 116] on div "he ro.moveUp press enter he ro.moveDown press enter he ro.moveLeft press enter …" at bounding box center [502, 103] width 110 height 61
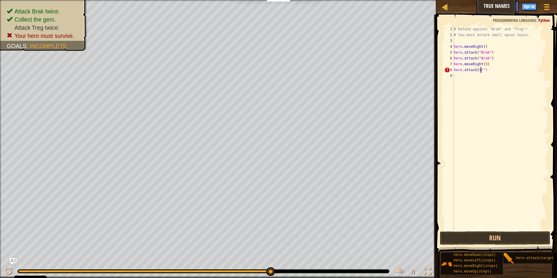
scroll to position [3, 2]
click at [477, 69] on div "# Defend against "Brak" and "Treg"! # You must attack small ogres twice. hero .…" at bounding box center [501, 134] width 96 height 216
click at [490, 240] on button "Run" at bounding box center [495, 237] width 111 height 13
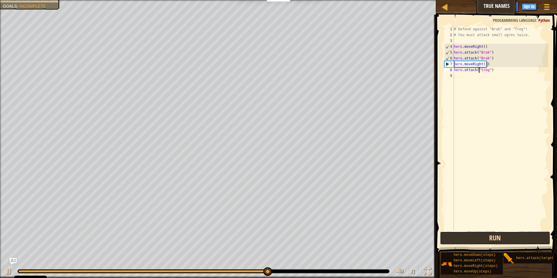
click at [478, 244] on button "Run" at bounding box center [495, 237] width 111 height 13
click at [504, 237] on button "Run" at bounding box center [495, 237] width 111 height 13
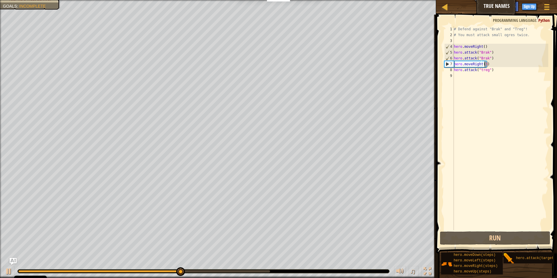
click at [485, 64] on div "# Defend against "Brak" and "Treg"! # You must attack small ogres twice. hero .…" at bounding box center [501, 134] width 96 height 216
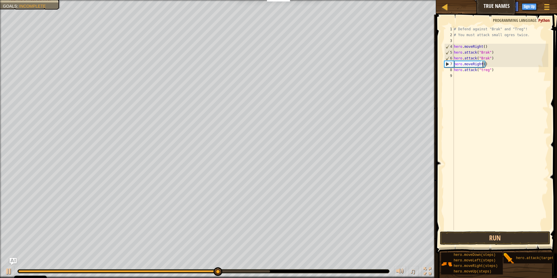
type textarea "hero.moveRight(1)"
click at [463, 77] on div "# Defend against "Brak" and "Treg"! # You must attack small ogres twice. hero .…" at bounding box center [501, 134] width 96 height 216
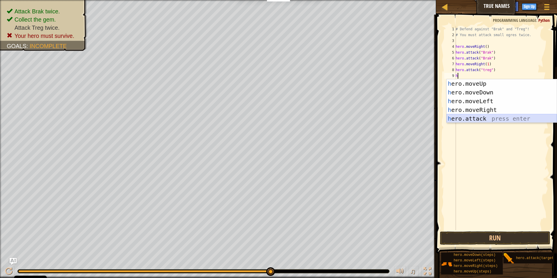
click at [475, 121] on div "h ero.moveUp press enter h ero.moveDown press enter h ero.moveLeft press enter …" at bounding box center [502, 109] width 110 height 61
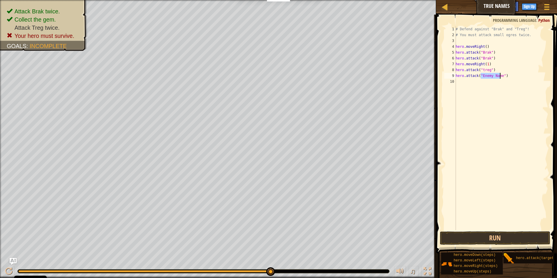
click at [482, 67] on div "# Defend against "Brak" and "Treg"! # You must attack small ogres twice. hero .…" at bounding box center [502, 134] width 94 height 216
click at [483, 75] on div "# Defend against "Brak" and "Treg"! # You must attack small ogres twice. hero .…" at bounding box center [502, 134] width 94 height 216
click at [498, 77] on div "# Defend against "Brak" and "Treg"! # You must attack small ogres twice. hero .…" at bounding box center [502, 134] width 94 height 216
type textarea "hero.attack("Treg")"
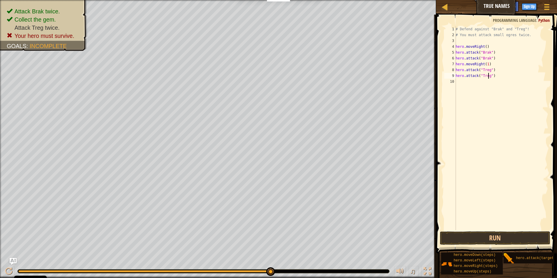
scroll to position [3, 3]
click at [461, 87] on div "# Defend against "Brak" and "Treg"! # You must attack small ogres twice. hero .…" at bounding box center [502, 134] width 94 height 216
type textarea "rigt"
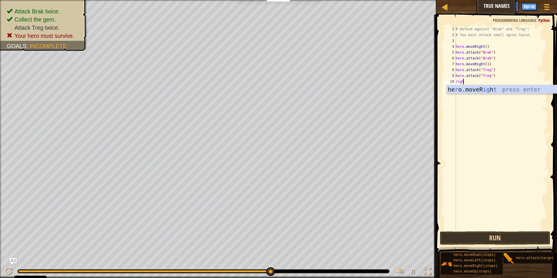
click at [461, 87] on div "he r o.moveR ig h t press enter" at bounding box center [502, 98] width 110 height 26
click at [484, 82] on div "# Defend against "Brak" and "Treg"! # You must attack small ogres twice. hero .…" at bounding box center [502, 134] width 94 height 216
type textarea "hero.moveRight(3)"
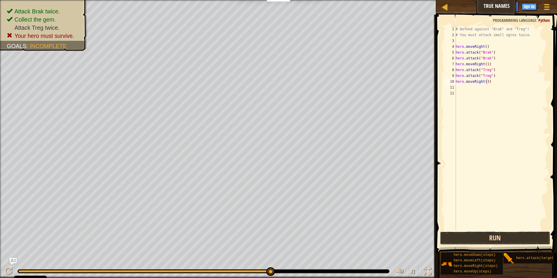
click at [495, 238] on button "Run" at bounding box center [495, 237] width 111 height 13
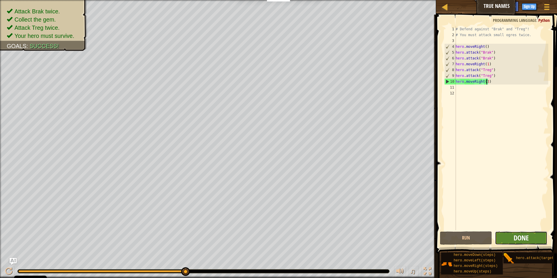
click at [514, 239] on span "Done" at bounding box center [521, 237] width 15 height 9
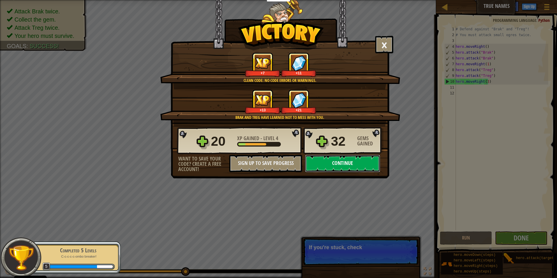
click at [347, 160] on button "Continue" at bounding box center [342, 163] width 75 height 17
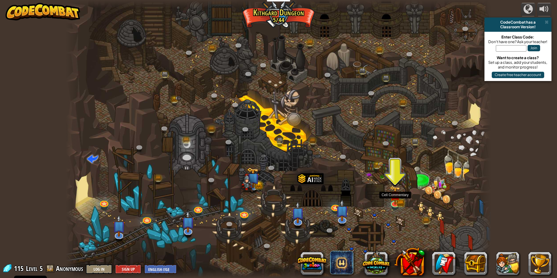
click at [393, 208] on div at bounding box center [395, 207] width 7 height 5
click at [398, 201] on img at bounding box center [395, 190] width 11 height 25
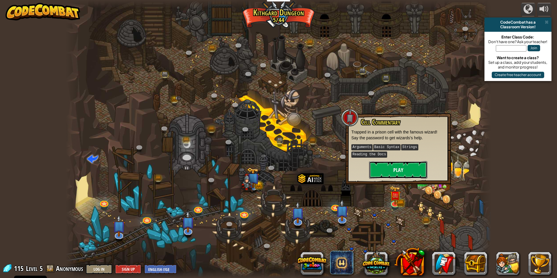
click at [399, 174] on button "Play" at bounding box center [398, 169] width 58 height 17
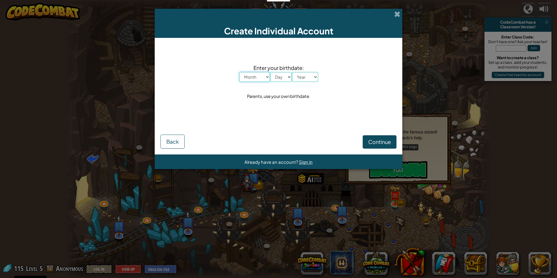
click at [245, 78] on select "Month January February March April May June July August September October Novem…" at bounding box center [254, 77] width 31 height 10
select select "9"
click at [239, 72] on select "Month January February March April May June July August September October Novem…" at bounding box center [254, 77] width 31 height 10
click at [276, 83] on div "Enter your birthdate: Month January February March April May June July August S…" at bounding box center [279, 82] width 236 height 77
drag, startPoint x: 279, startPoint y: 78, endPoint x: 279, endPoint y: 82, distance: 4.1
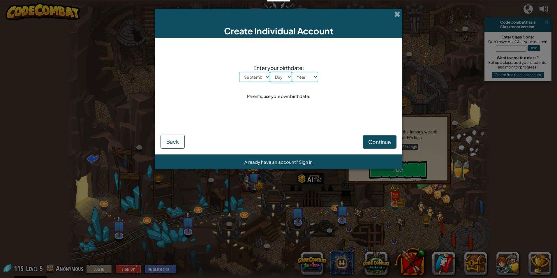
click at [279, 78] on select "Day 1 2 3 4 5 6 7 8 9 10 11 12 13 14 15 16 17 18 19 20 21 22 23 24 25 26 27 28 …" at bounding box center [281, 77] width 22 height 10
click at [270, 72] on select "Day 1 2 3 4 5 6 7 8 9 10 11 12 13 14 15 16 17 18 19 20 21 22 23 24 25 26 27 28 …" at bounding box center [281, 77] width 22 height 10
click at [277, 80] on select "Day 1 2 3 4 5 6 7 8 9 10 11 12 13 14 15 16 17 18 19 20 21 22 23 24 25 26 27 28 …" at bounding box center [281, 77] width 22 height 10
select select "11"
click at [270, 72] on select "Day 1 2 3 4 5 6 7 8 9 10 11 12 13 14 15 16 17 18 19 20 21 22 23 24 25 26 27 28 …" at bounding box center [281, 77] width 22 height 10
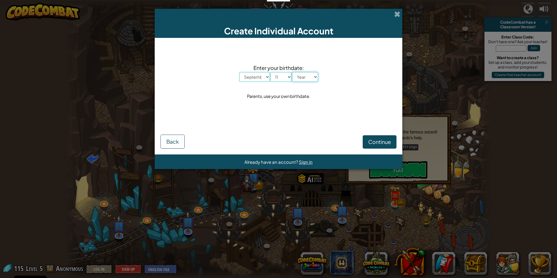
click at [305, 78] on select "Year [DATE] 2024 2023 2022 2021 2020 2019 2018 2017 2016 2015 2014 2013 2012 20…" at bounding box center [305, 77] width 26 height 10
select select "2001"
click at [292, 72] on select "Year [DATE] 2024 2023 2022 2021 2020 2019 2018 2017 2016 2015 2014 2013 2012 20…" at bounding box center [305, 77] width 26 height 10
click at [395, 16] on span at bounding box center [397, 14] width 6 height 6
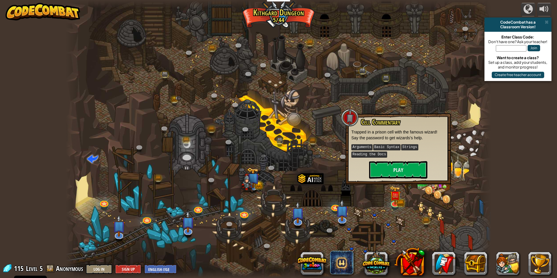
click at [282, 94] on div at bounding box center [279, 139] width 426 height 278
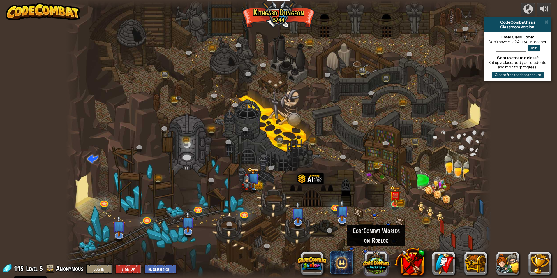
click at [383, 266] on button at bounding box center [376, 263] width 28 height 28
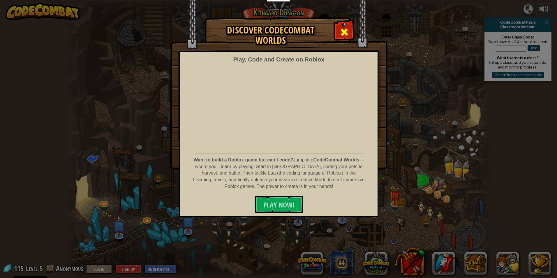
click at [349, 36] on div at bounding box center [344, 31] width 18 height 18
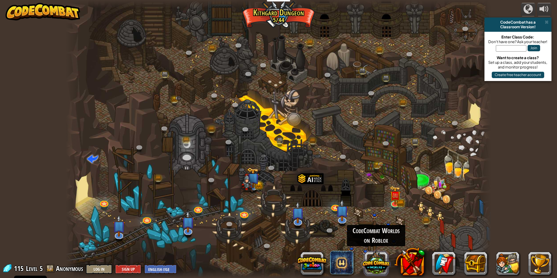
click at [378, 267] on button at bounding box center [376, 263] width 28 height 28
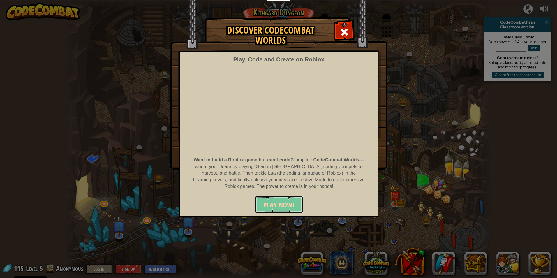
click at [289, 206] on span "PLAY NOW!" at bounding box center [278, 204] width 31 height 9
